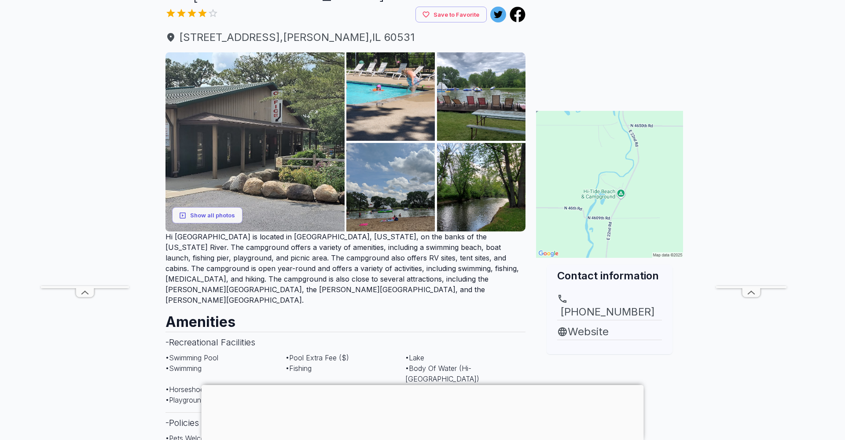
scroll to position [35, 0]
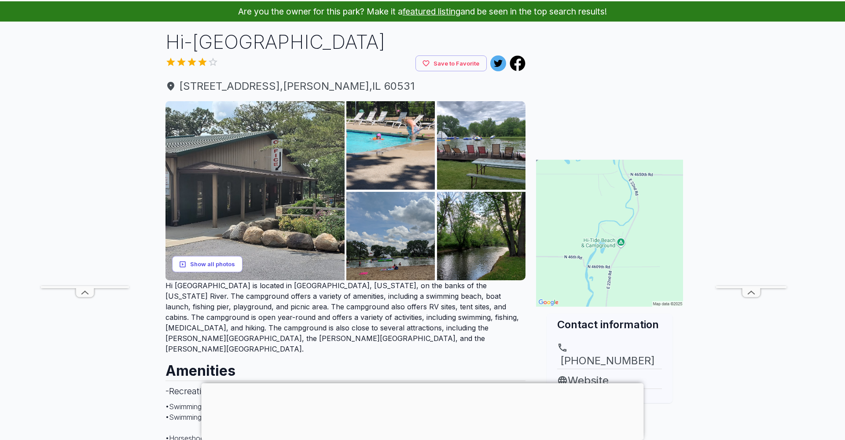
click at [212, 260] on button "Show all photos" at bounding box center [207, 264] width 70 height 16
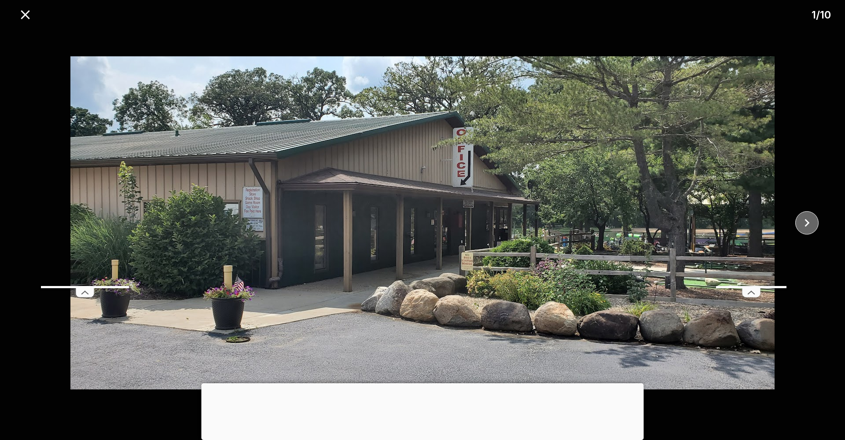
click at [809, 221] on icon "close" at bounding box center [806, 222] width 15 height 15
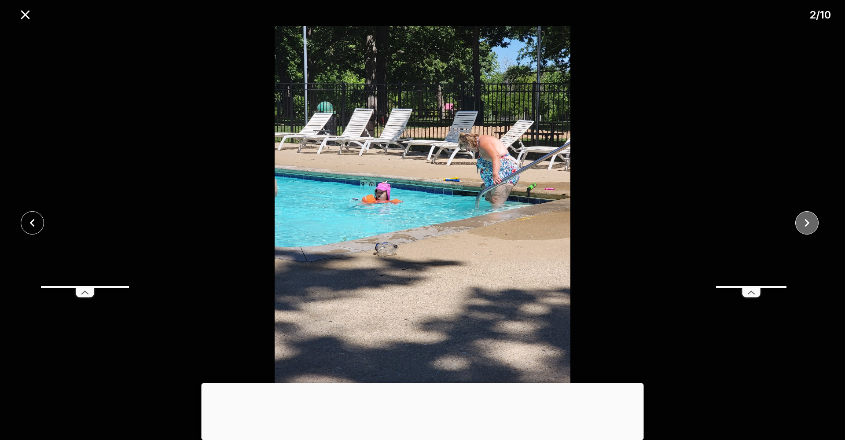
click at [809, 221] on icon "close" at bounding box center [806, 222] width 15 height 15
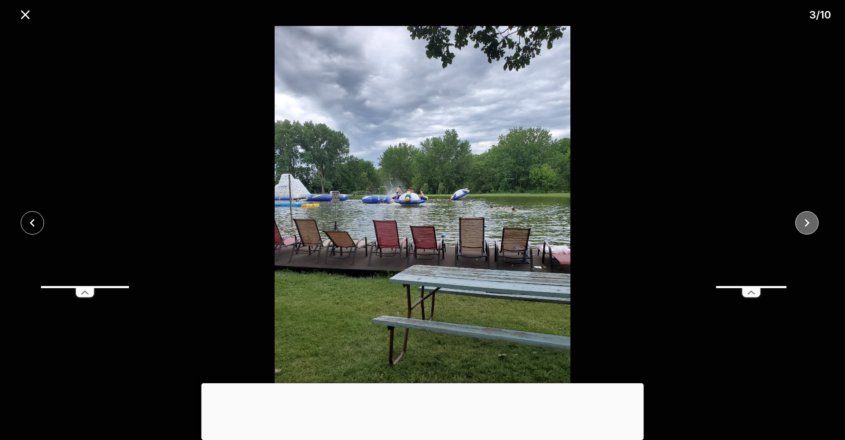
click at [809, 221] on icon "close" at bounding box center [806, 222] width 15 height 15
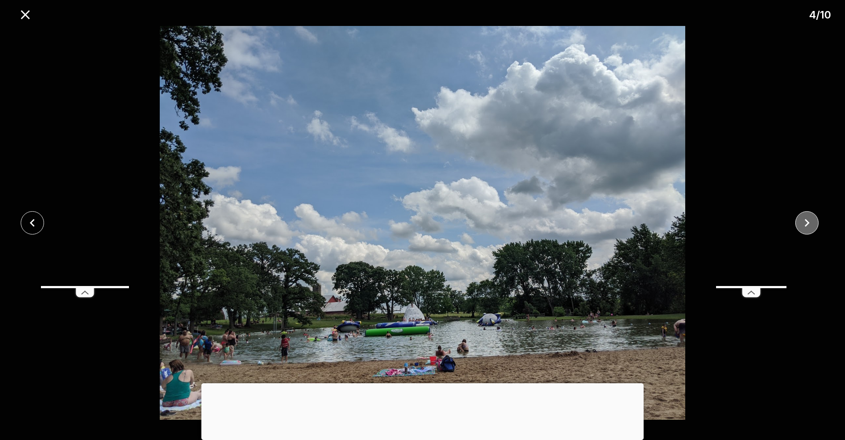
click at [809, 221] on icon "close" at bounding box center [806, 222] width 15 height 15
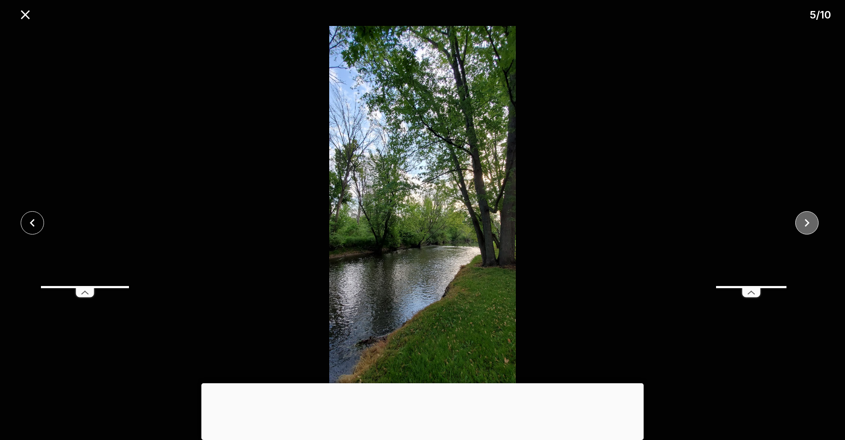
click at [809, 221] on icon "close" at bounding box center [806, 222] width 15 height 15
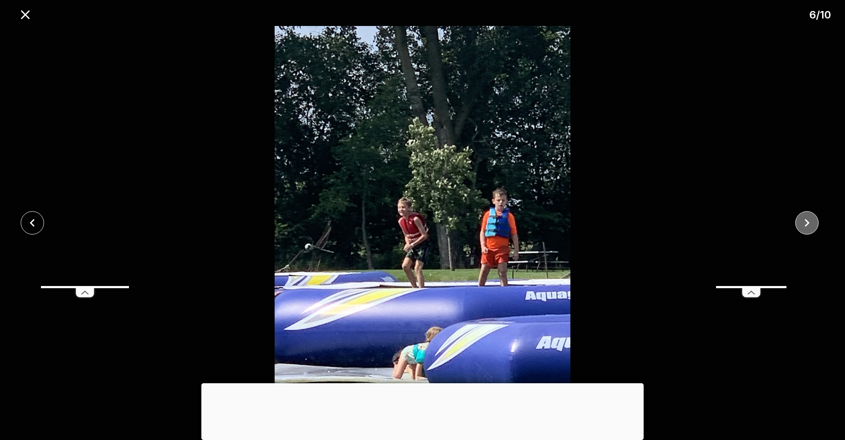
click at [809, 221] on icon "close" at bounding box center [806, 222] width 15 height 15
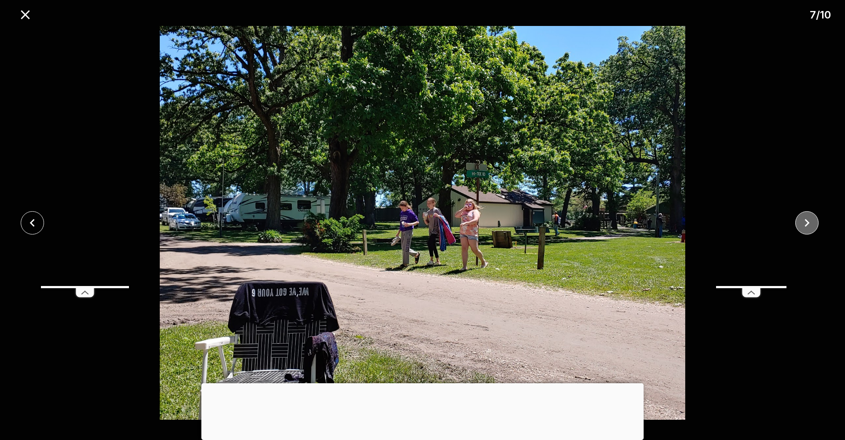
click at [809, 221] on icon "close" at bounding box center [806, 222] width 15 height 15
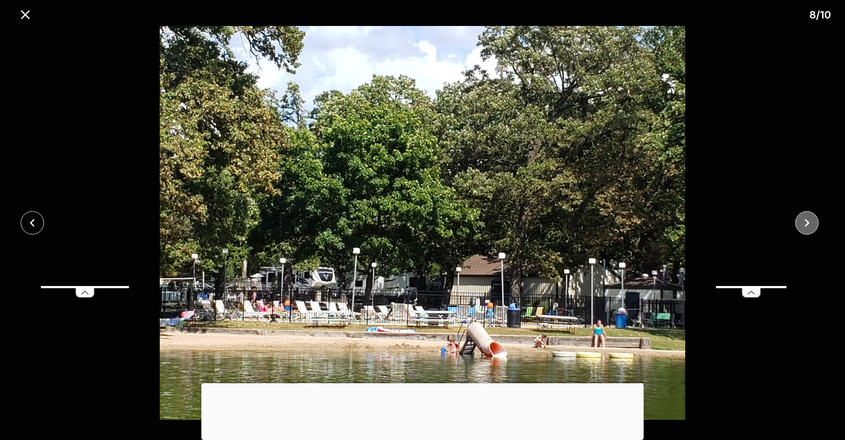
click at [809, 221] on icon "close" at bounding box center [806, 222] width 15 height 15
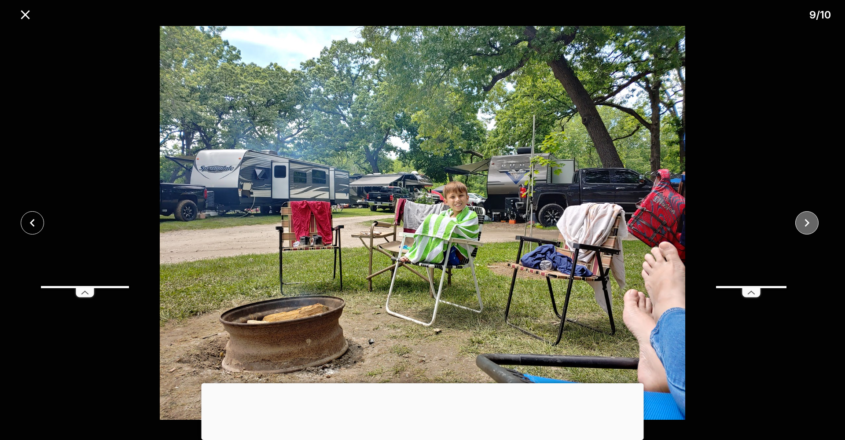
click at [809, 221] on icon "close" at bounding box center [806, 222] width 15 height 15
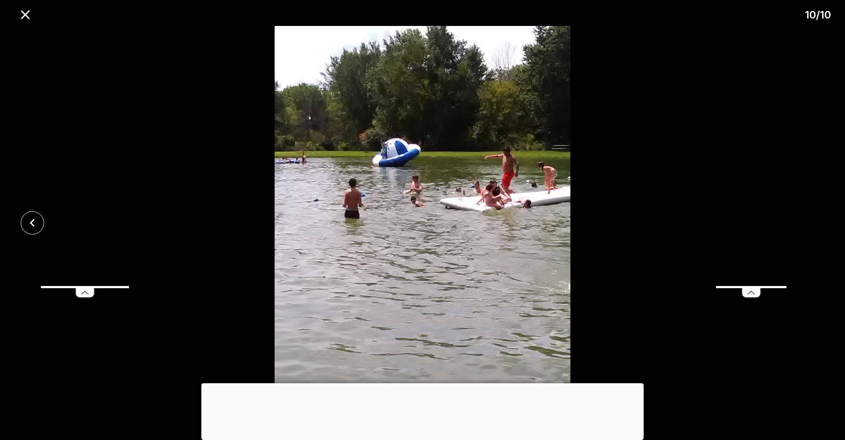
click at [809, 221] on div at bounding box center [422, 223] width 845 height 394
click at [26, 16] on icon "close" at bounding box center [25, 14] width 9 height 9
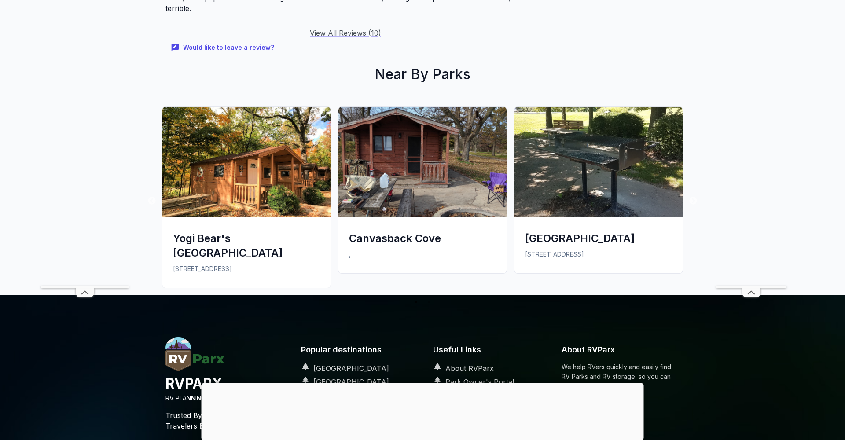
scroll to position [1528, 0]
